Goal: Transaction & Acquisition: Purchase product/service

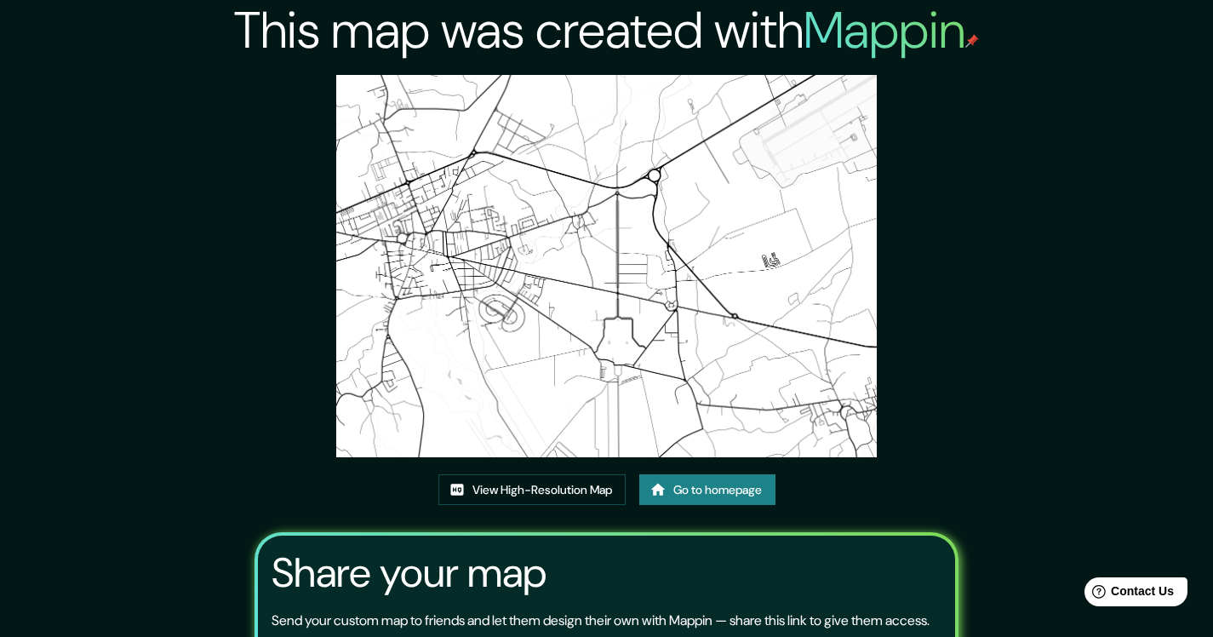
click at [572, 296] on img at bounding box center [606, 266] width 540 height 382
drag, startPoint x: 563, startPoint y: 357, endPoint x: 585, endPoint y: 334, distance: 31.9
drag, startPoint x: 585, startPoint y: 334, endPoint x: 575, endPoint y: 354, distance: 22.8
drag, startPoint x: 575, startPoint y: 354, endPoint x: 618, endPoint y: 292, distance: 75.3
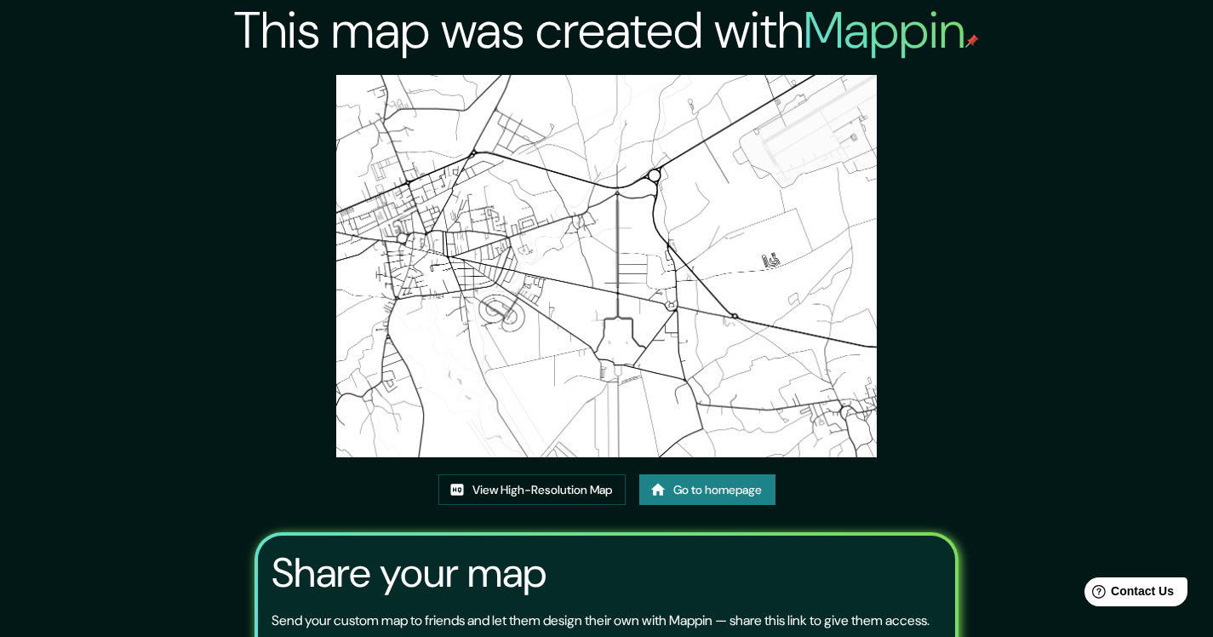
click at [707, 496] on link "Go to homepage" at bounding box center [707, 489] width 136 height 31
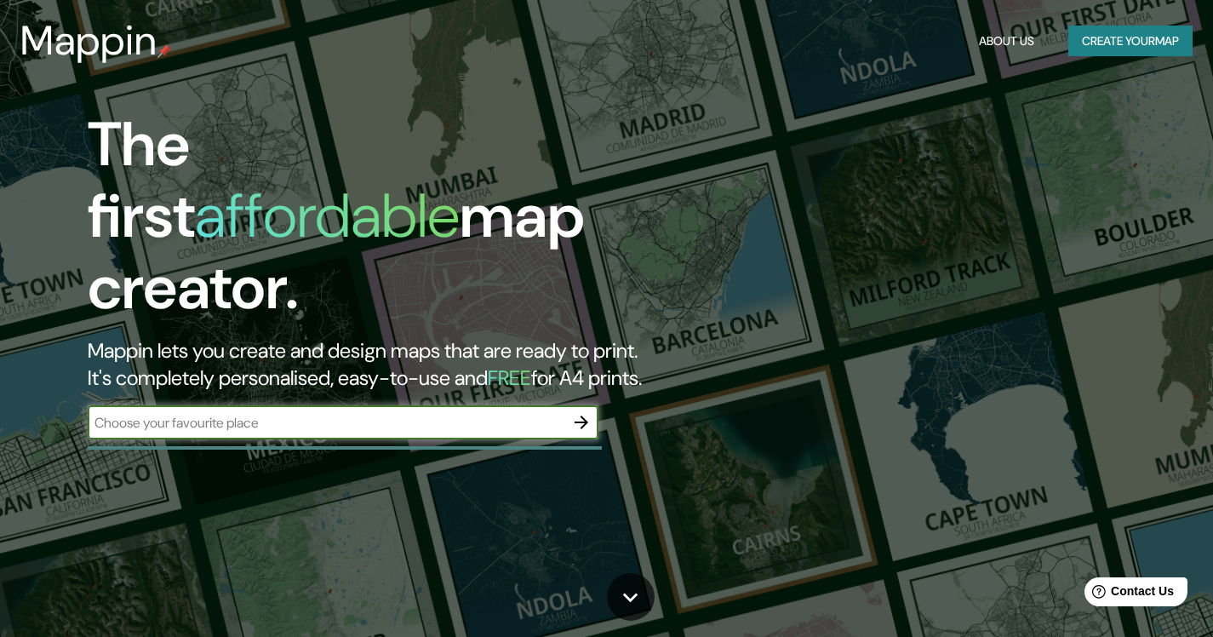
click at [1141, 49] on button "Create your map" at bounding box center [1130, 41] width 124 height 31
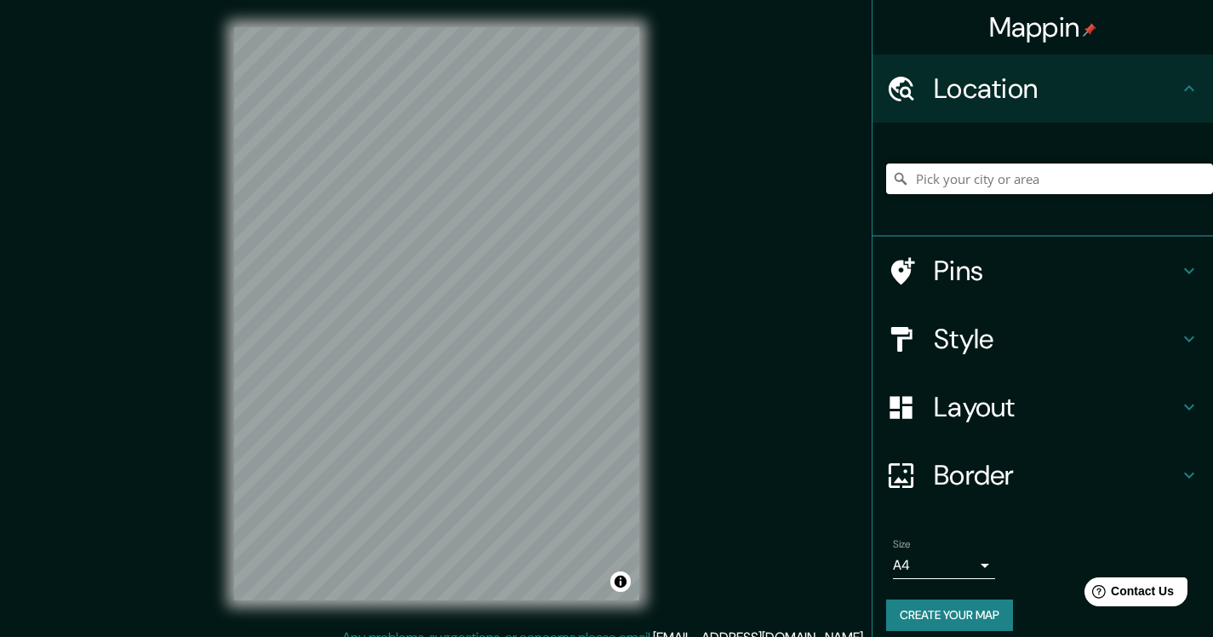
click at [1028, 176] on input "Pick your city or area" at bounding box center [1049, 178] width 327 height 31
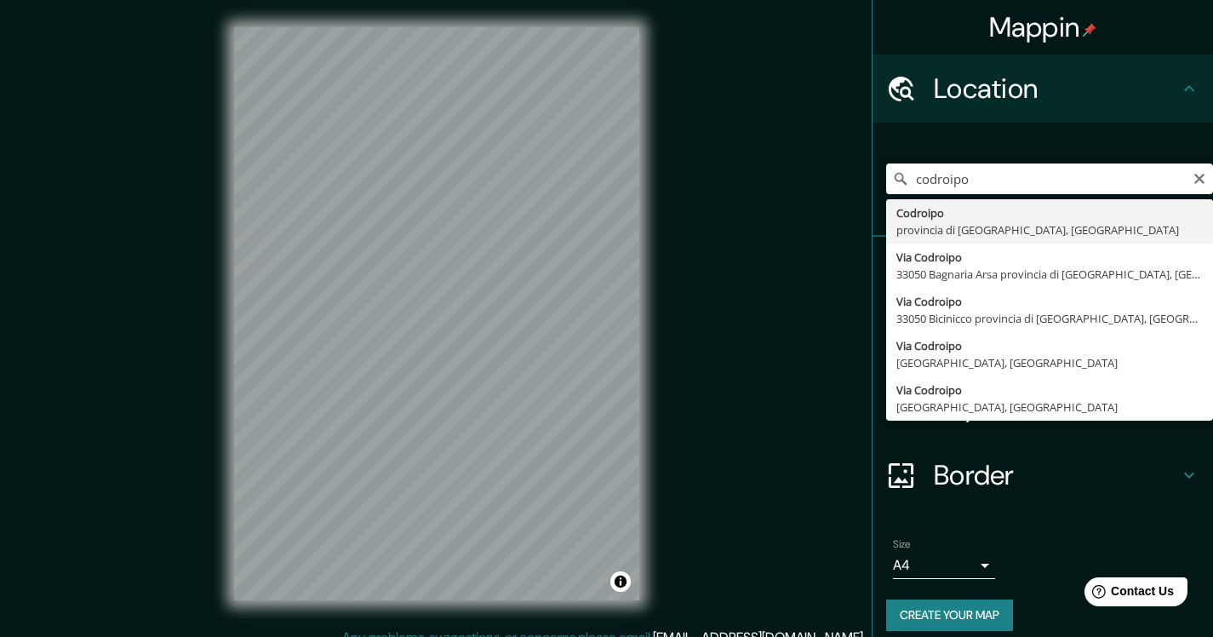
type input "Codroipo, provincia di Udine, Italia"
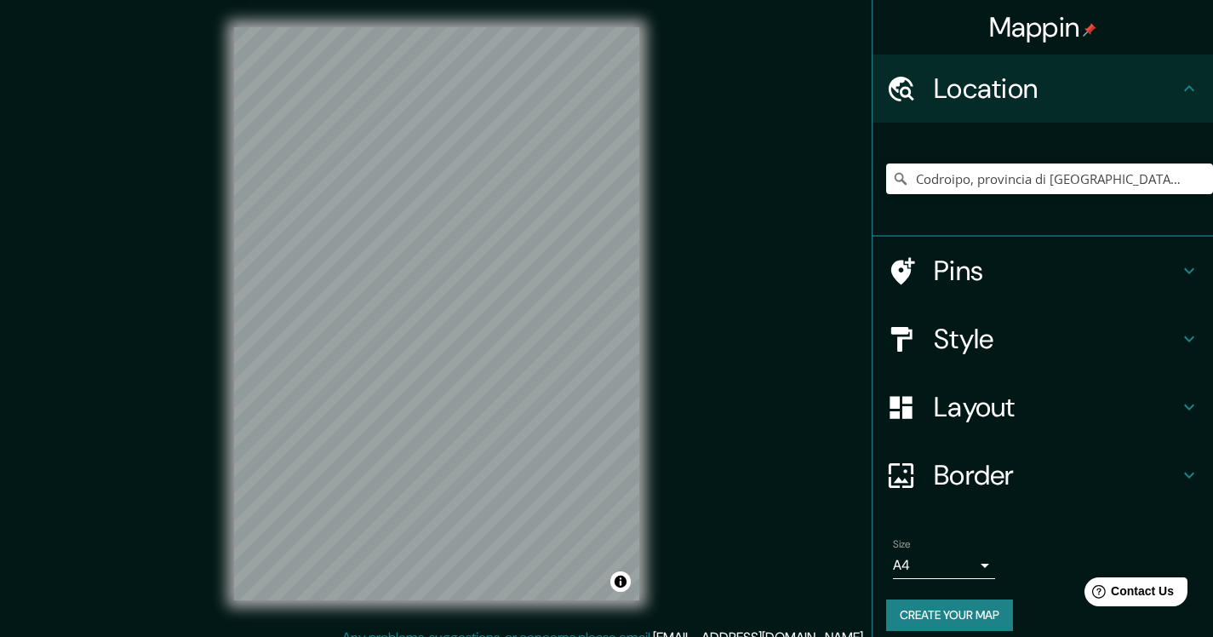
click at [992, 340] on h4 "Style" at bounding box center [1056, 339] width 245 height 34
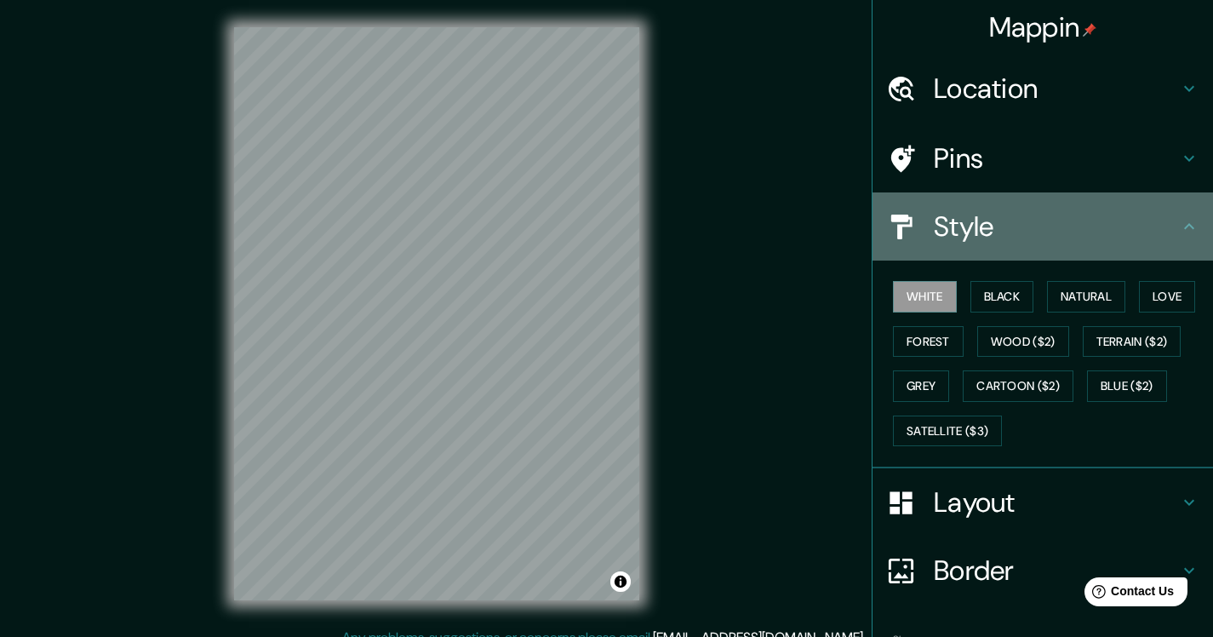
click at [928, 248] on div "Style" at bounding box center [1042, 226] width 340 height 68
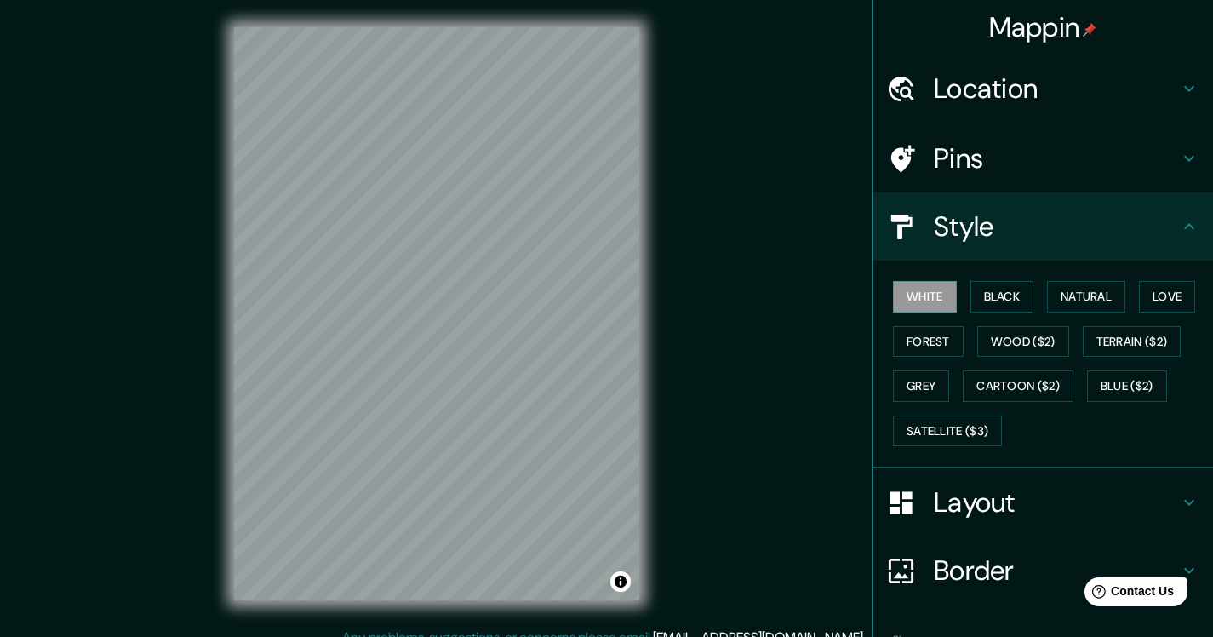
click at [938, 467] on div "White Black Natural Love Forest Wood ($2) Terrain ($2) Grey Cartoon ($2) Blue (…" at bounding box center [1042, 364] width 340 height 208
click at [961, 507] on h4 "Layout" at bounding box center [1056, 502] width 245 height 34
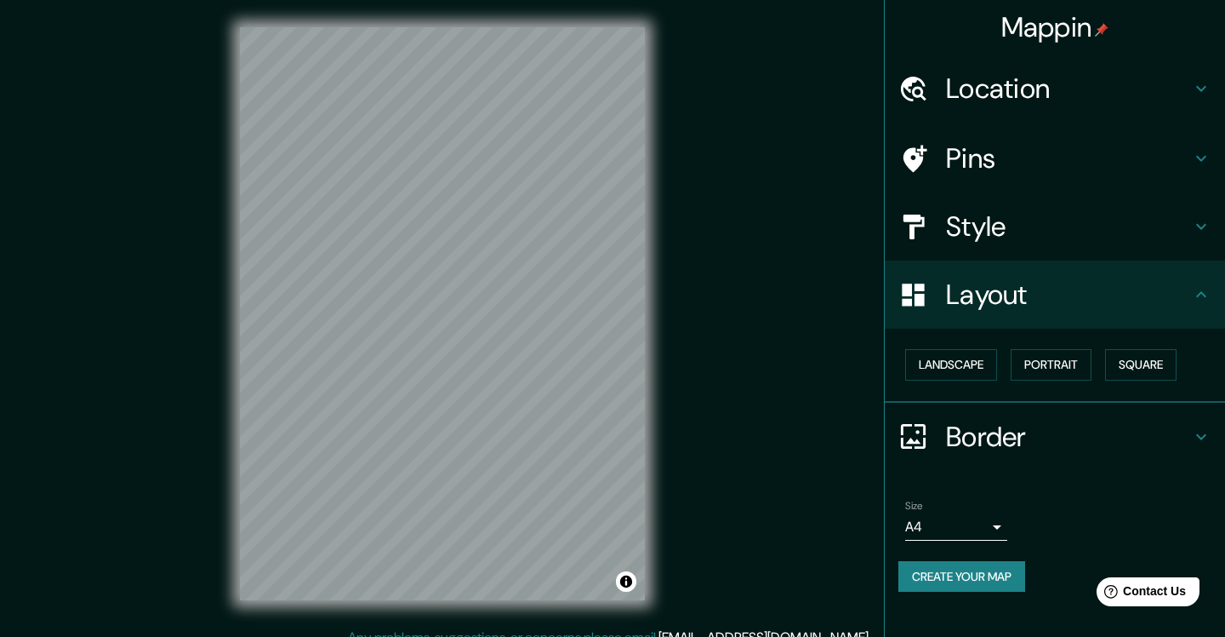
click at [960, 528] on body "Mappin Location Codroipo, provincia di Udine, Italia Pins Style Layout Landscap…" at bounding box center [612, 318] width 1225 height 637
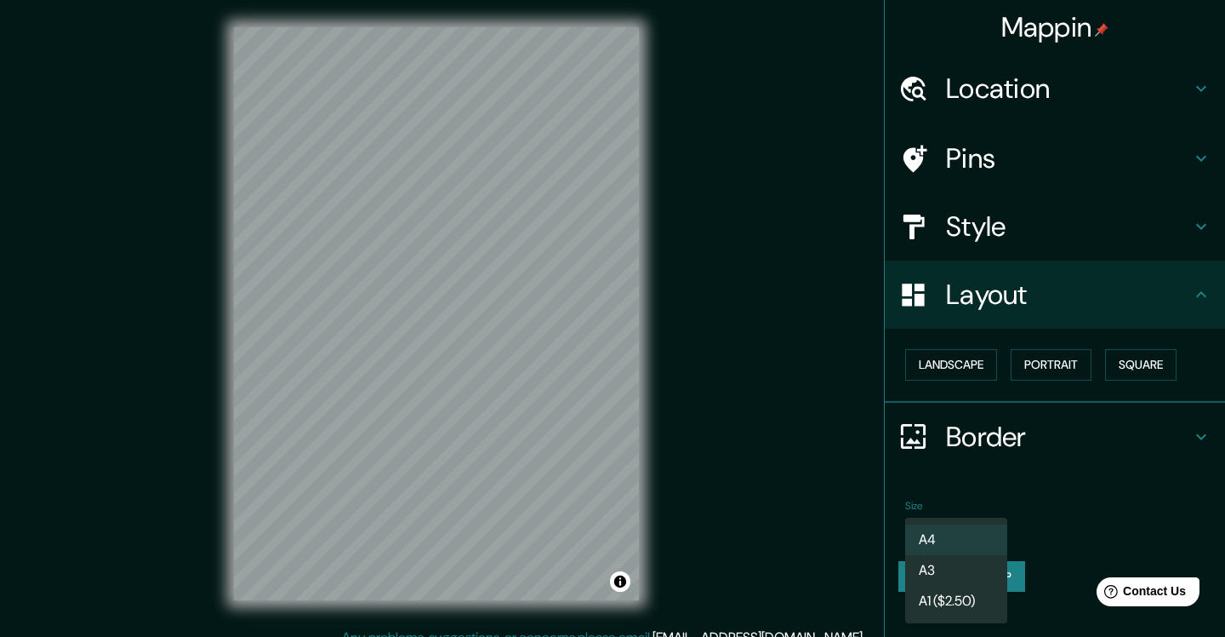
click at [945, 562] on li "A3" at bounding box center [956, 570] width 102 height 31
type input "a4"
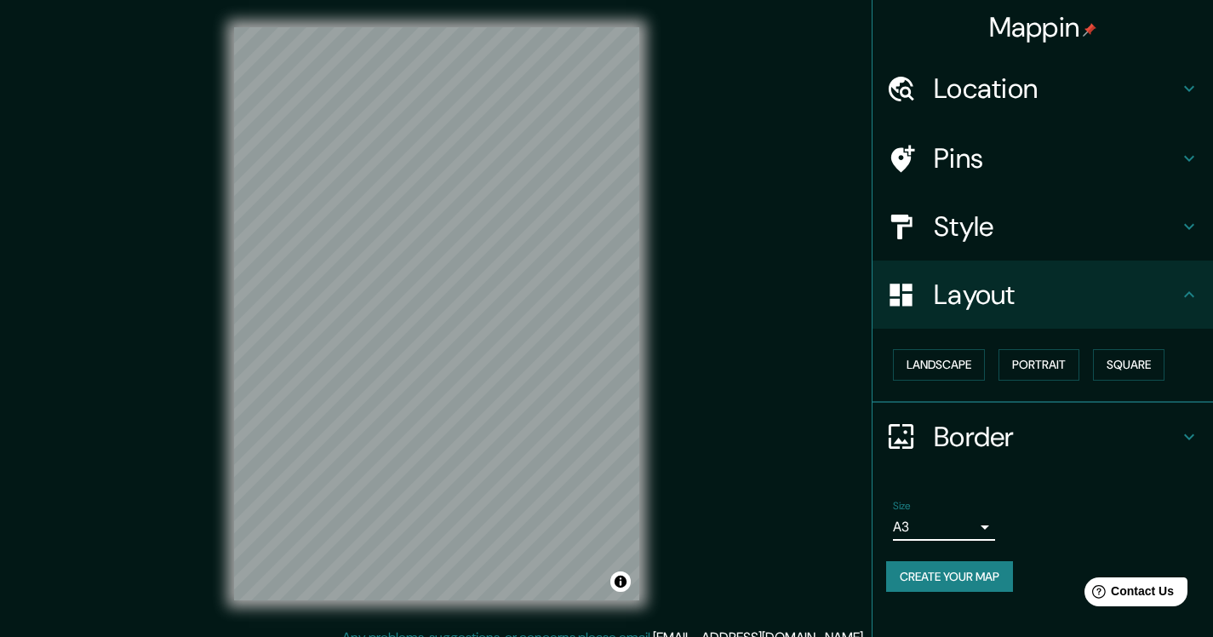
click at [942, 577] on button "Create your map" at bounding box center [949, 576] width 127 height 31
click at [797, 441] on div "Mappin Location Codroipo, provincia di Udine, Italia Pins Style Layout Landscap…" at bounding box center [606, 327] width 1213 height 654
click at [950, 377] on button "Landscape" at bounding box center [939, 364] width 92 height 31
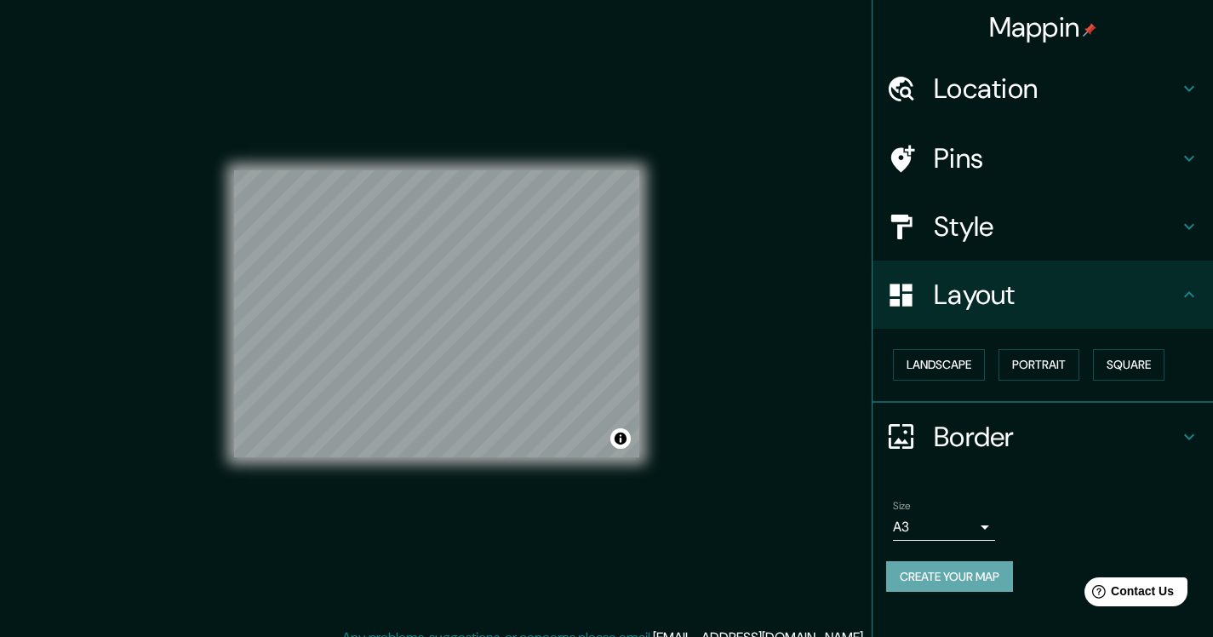
click at [951, 585] on button "Create your map" at bounding box center [949, 576] width 127 height 31
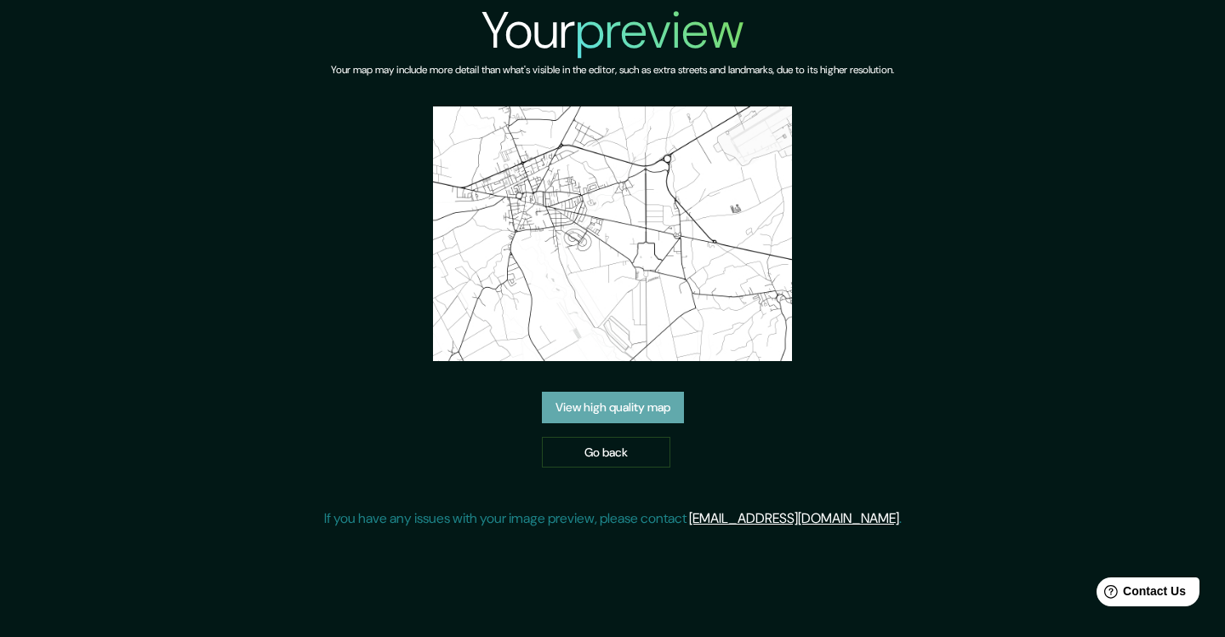
click at [572, 410] on link "View high quality map" at bounding box center [613, 406] width 142 height 31
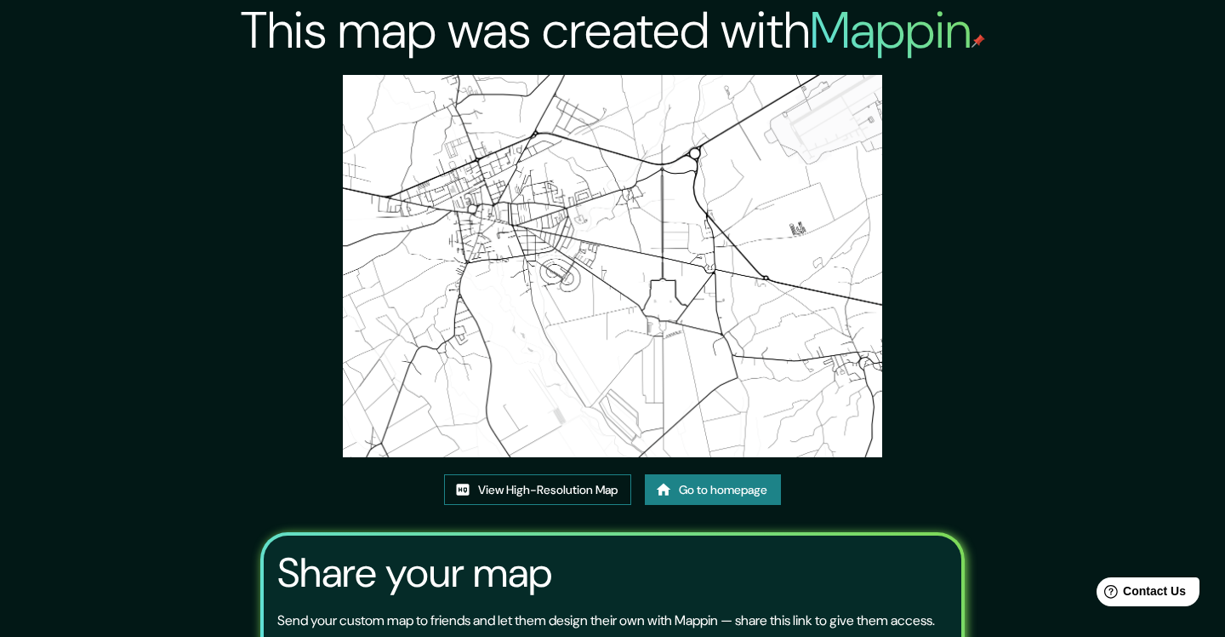
click at [602, 474] on link "View High-Resolution Map" at bounding box center [537, 489] width 187 height 31
